Goal: Transaction & Acquisition: Download file/media

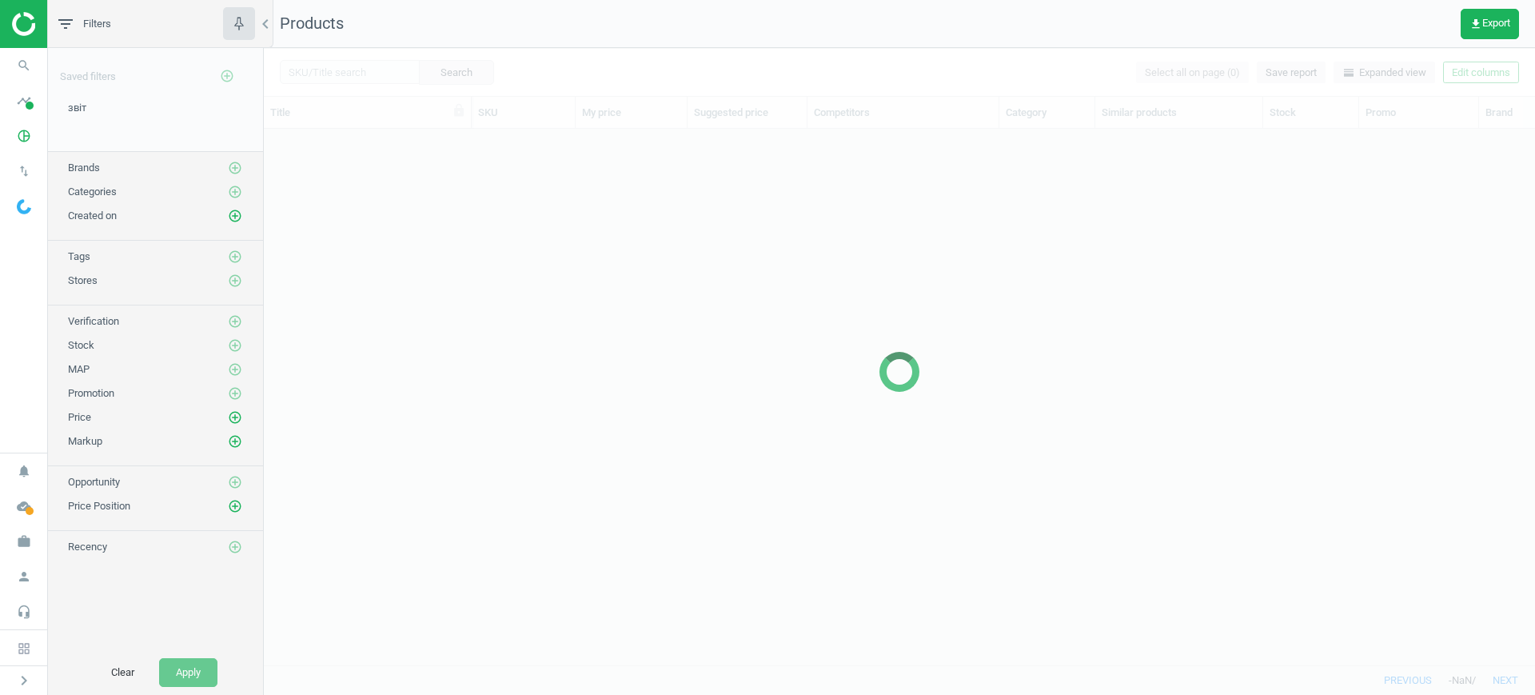
scroll to position [505, 1256]
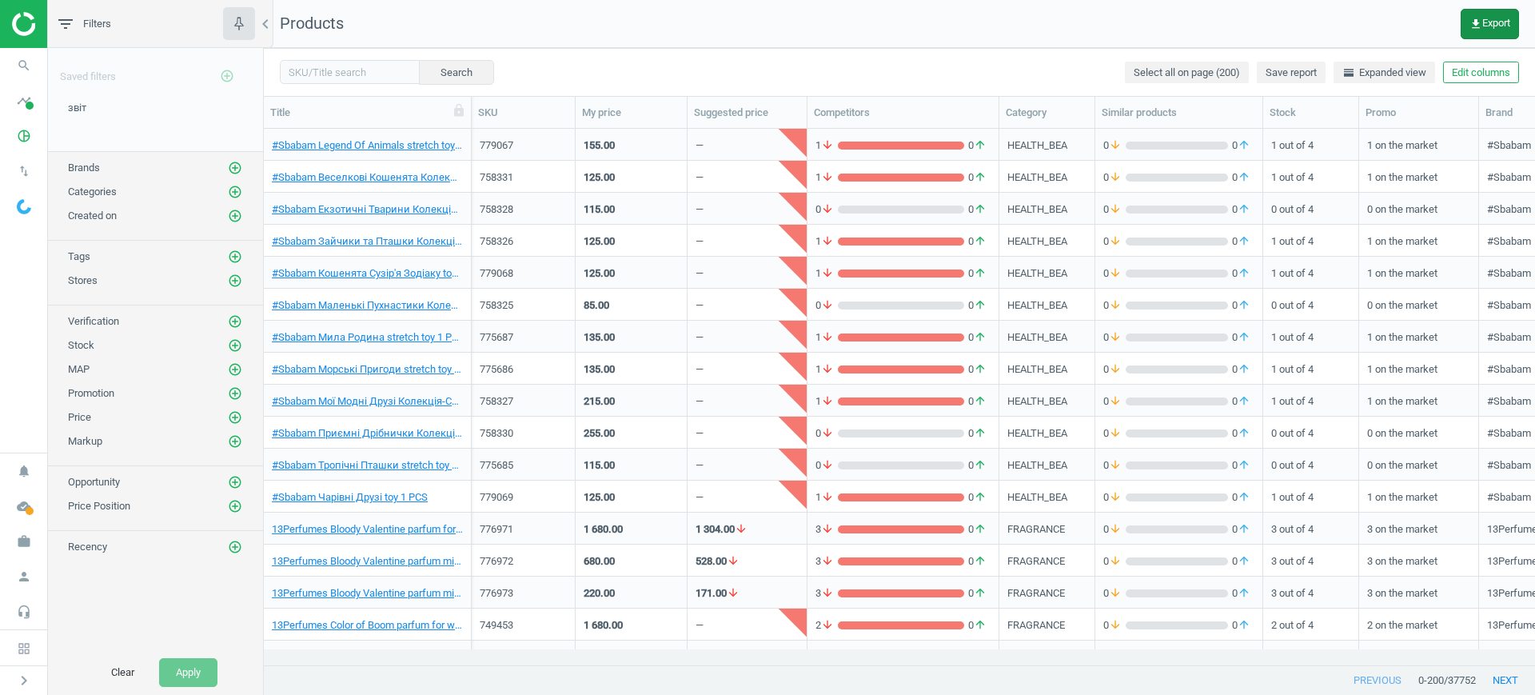
click at [1481, 30] on button "get_app Export" at bounding box center [1490, 24] width 58 height 30
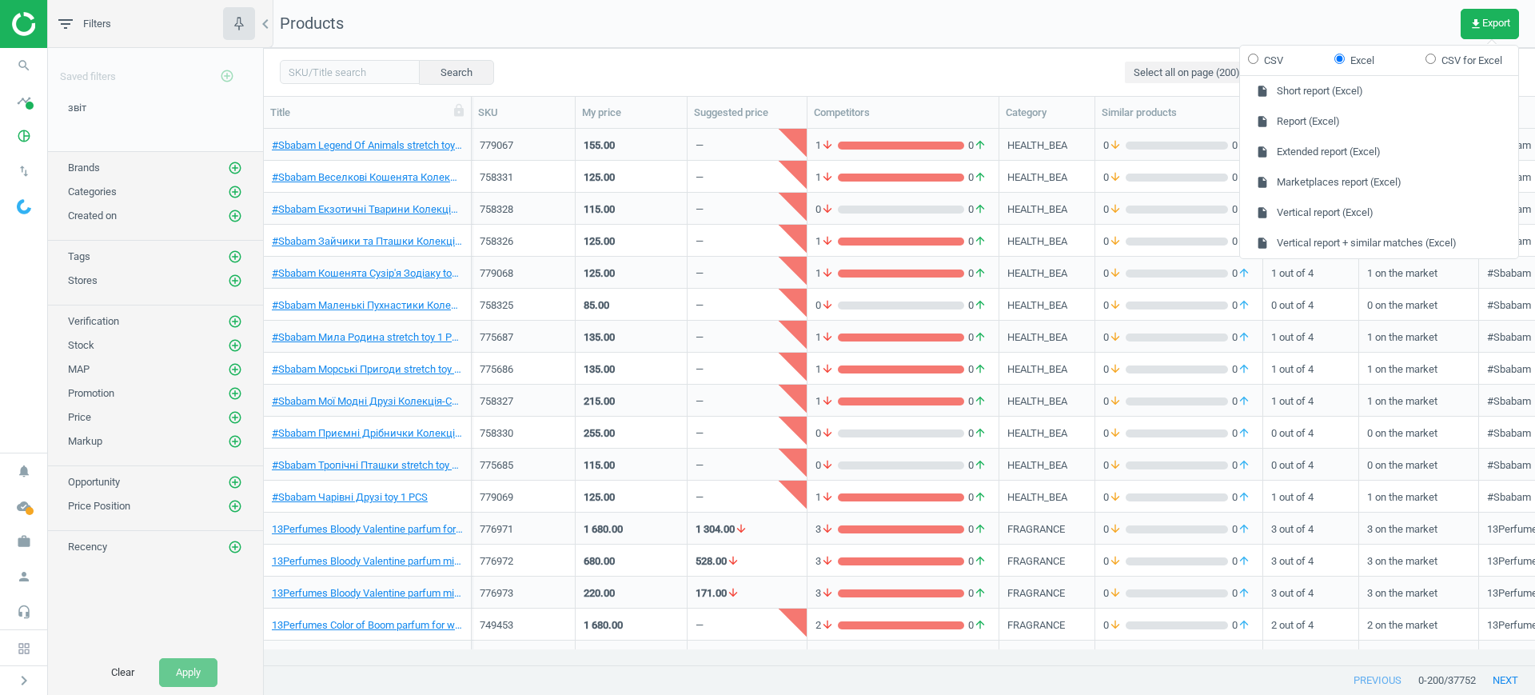
click at [1270, 55] on label "CSV" at bounding box center [1265, 61] width 35 height 14
click at [1258, 55] on input "CSV" at bounding box center [1253, 59] width 10 height 10
radio input "true"
click at [1316, 147] on button "insert_drive_file Extended report (CSV)" at bounding box center [1379, 152] width 278 height 30
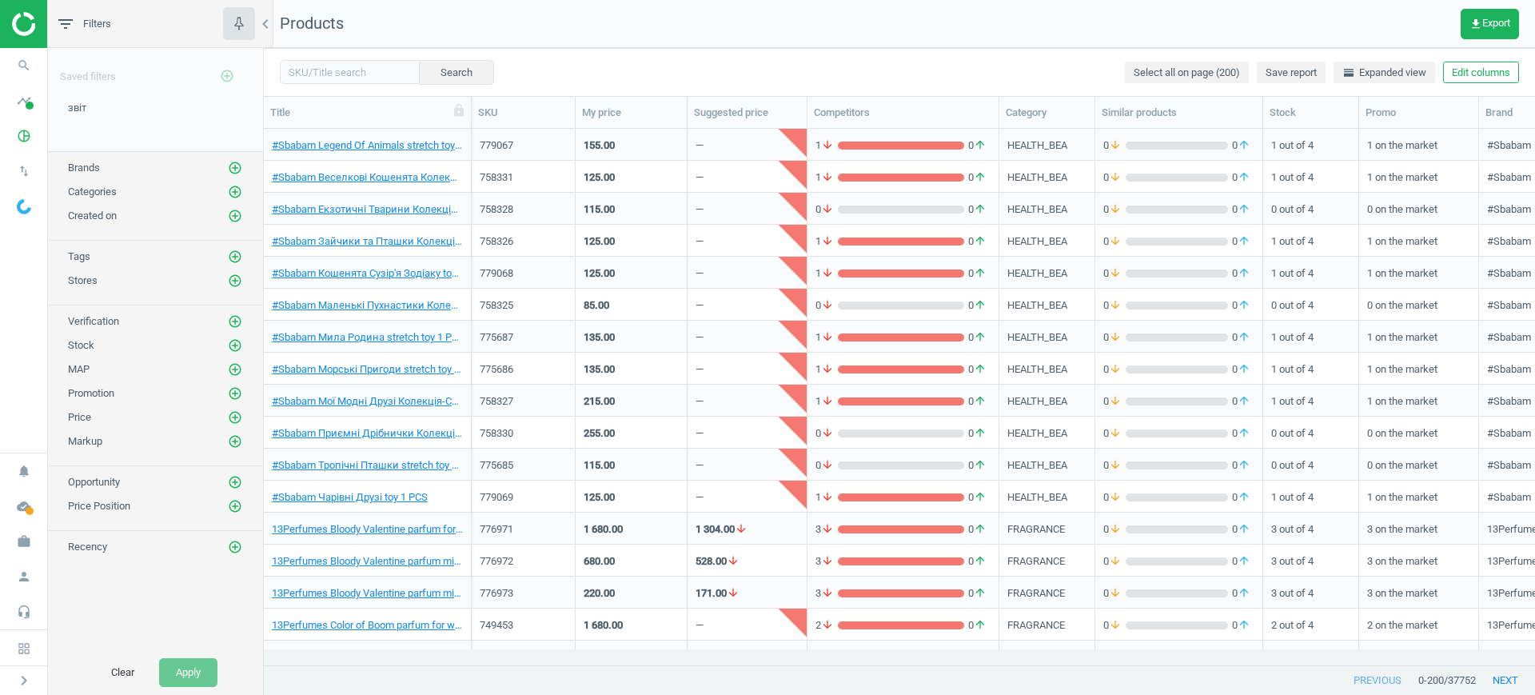
click at [1490, 85] on div "Search Select all on page (200) Save report horizontal_split Expanded view Edit…" at bounding box center [899, 72] width 1271 height 48
click at [1493, 70] on button "Edit columns" at bounding box center [1481, 73] width 76 height 22
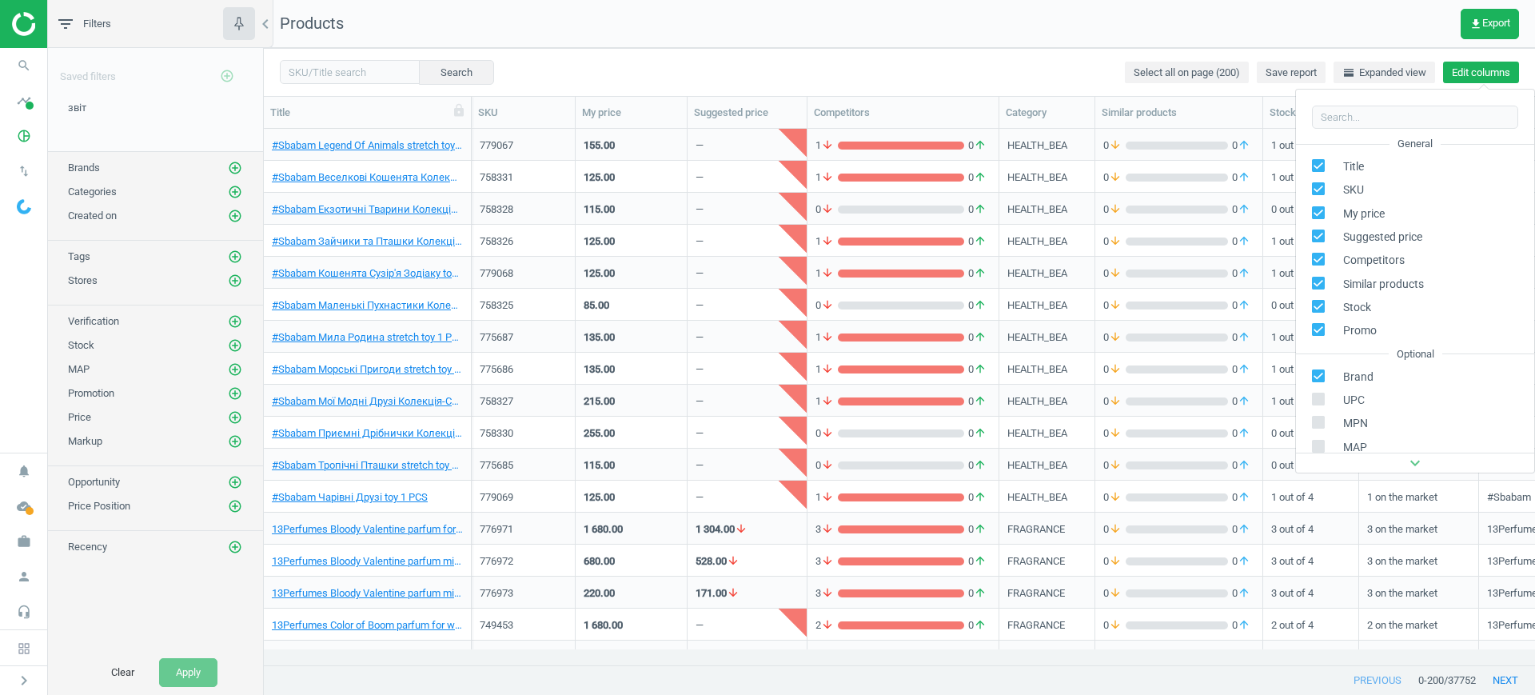
click at [1493, 70] on button "Edit columns" at bounding box center [1481, 73] width 76 height 22
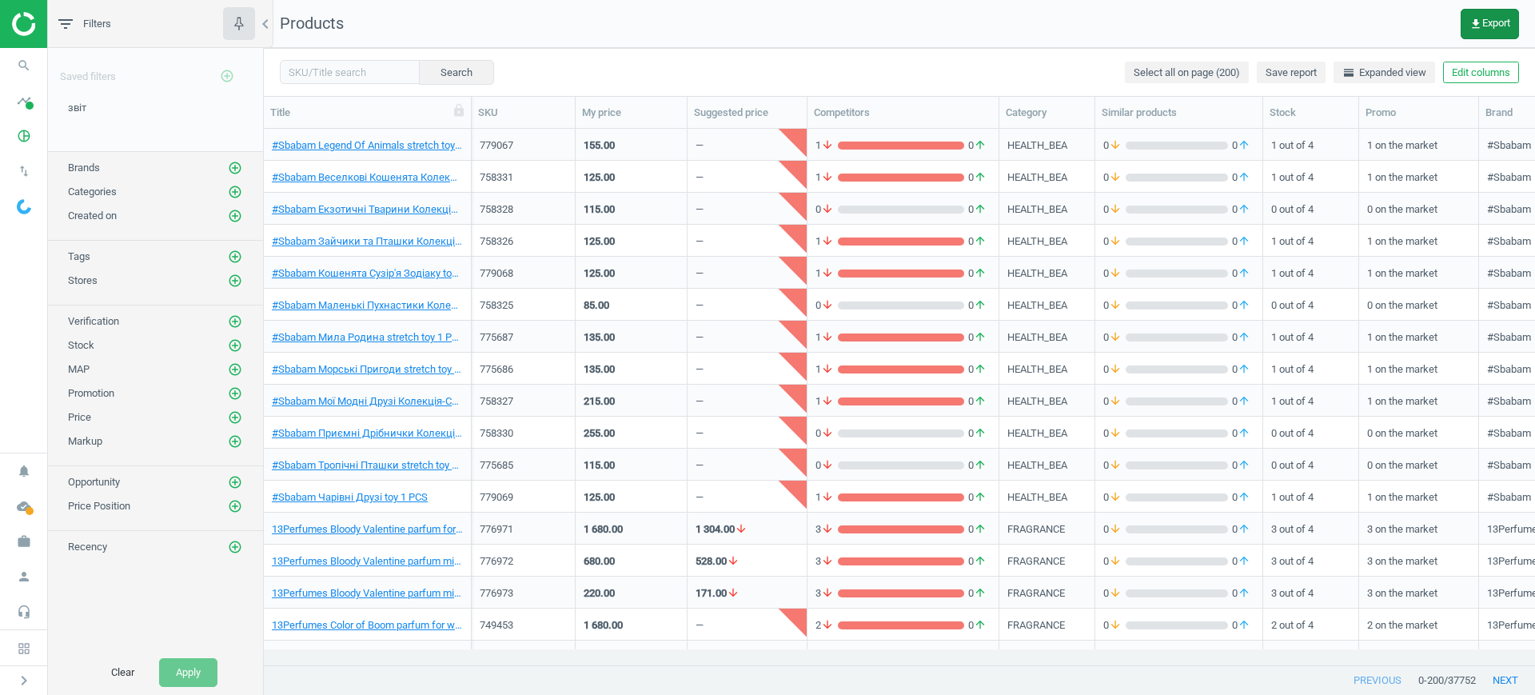
click at [1496, 18] on span "get_app Export" at bounding box center [1489, 24] width 41 height 13
